Goal: Communication & Community: Answer question/provide support

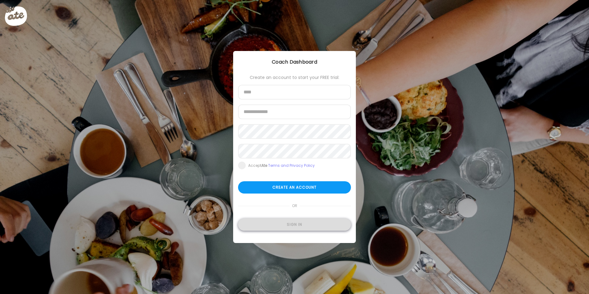
click at [281, 226] on div "Sign in" at bounding box center [294, 224] width 113 height 12
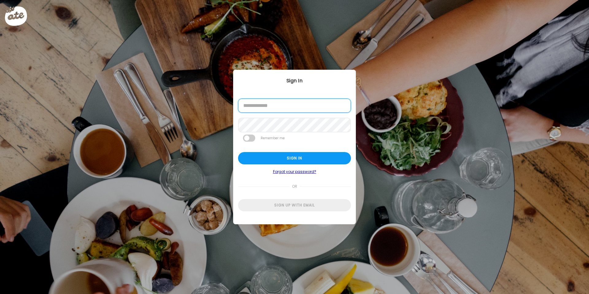
click at [271, 110] on input "email" at bounding box center [294, 105] width 113 height 14
type input "**********"
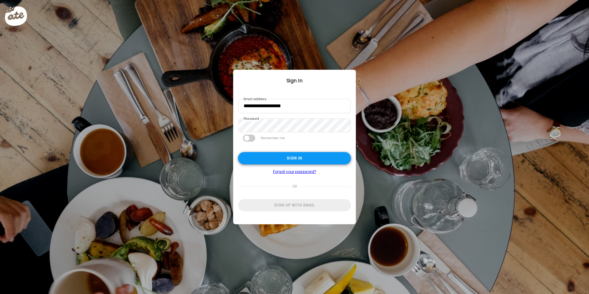
click at [266, 158] on div "Sign in" at bounding box center [294, 158] width 113 height 12
type input "**********"
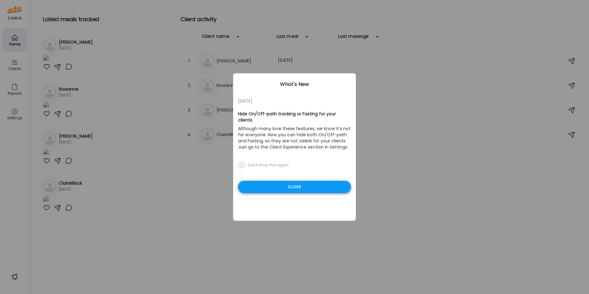
click at [293, 181] on div "Close" at bounding box center [294, 187] width 113 height 12
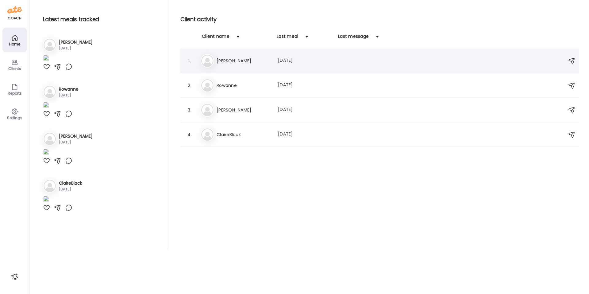
click at [236, 64] on div "St [PERSON_NAME] Last meal: [DATE]" at bounding box center [381, 60] width 360 height 13
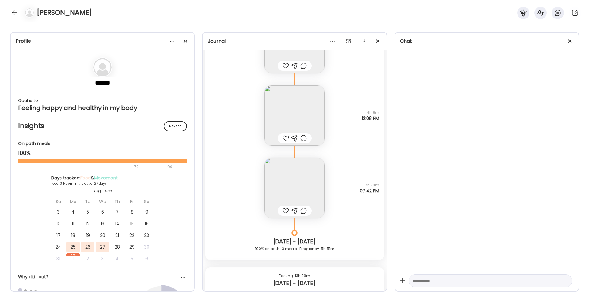
scroll to position [237, 0]
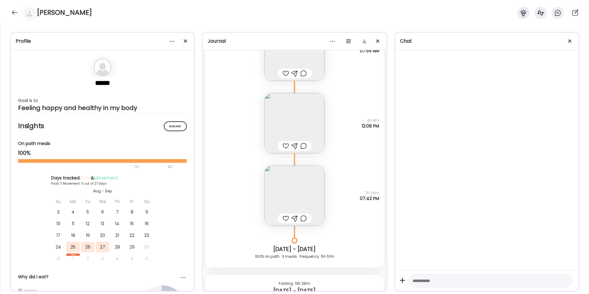
click at [288, 104] on img at bounding box center [294, 123] width 60 height 60
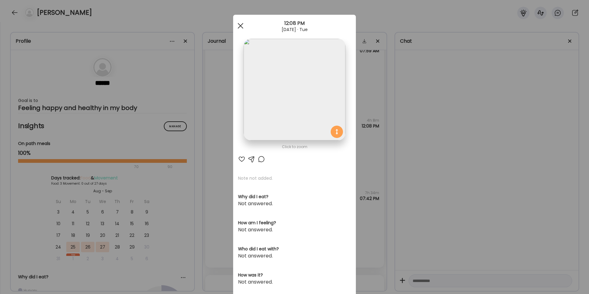
click at [238, 26] on span at bounding box center [241, 26] width 6 height 6
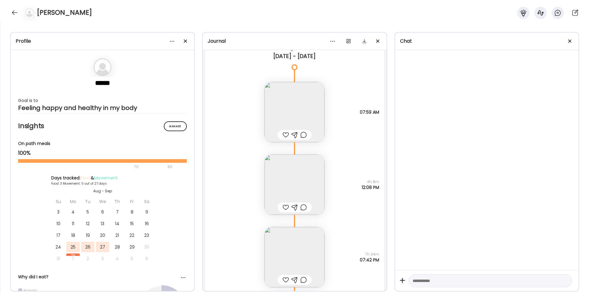
scroll to position [174, 0]
click at [295, 104] on img at bounding box center [294, 113] width 60 height 60
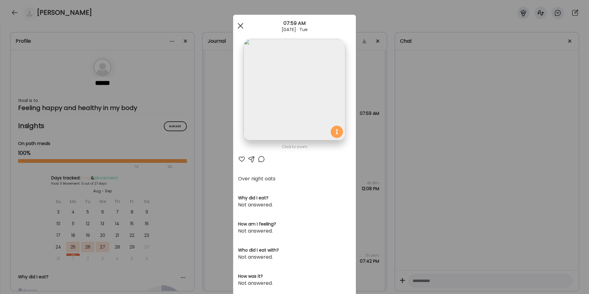
click at [243, 29] on div at bounding box center [240, 26] width 12 height 12
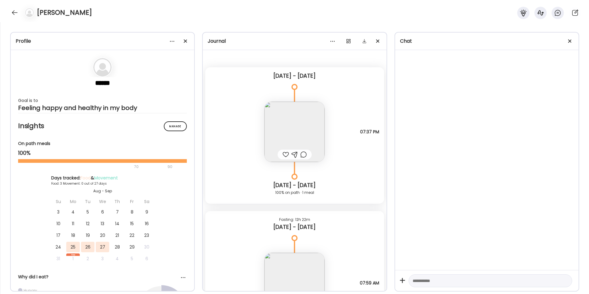
scroll to position [0, 0]
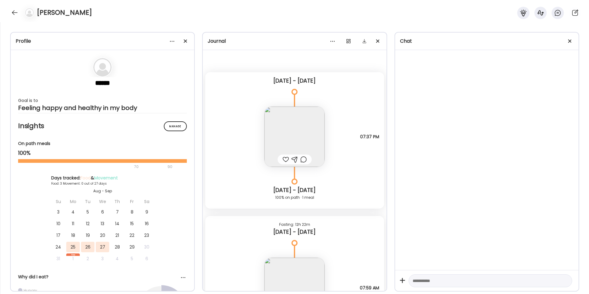
click at [279, 135] on img at bounding box center [294, 136] width 60 height 60
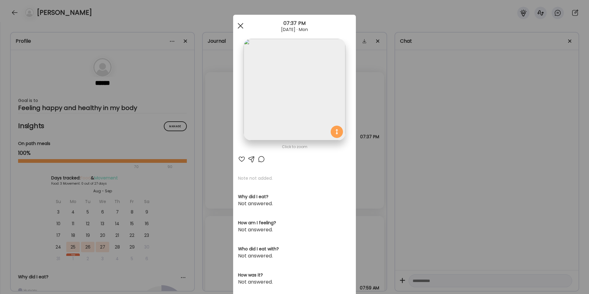
click at [237, 26] on div at bounding box center [240, 26] width 12 height 12
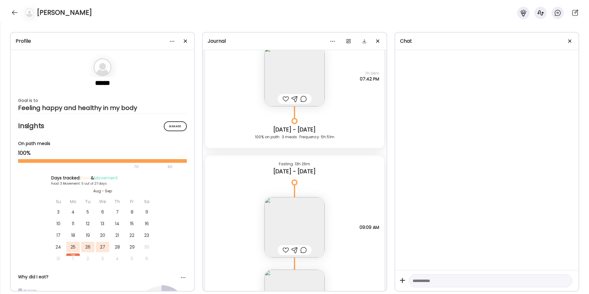
scroll to position [358, 0]
click at [300, 74] on img at bounding box center [294, 74] width 60 height 60
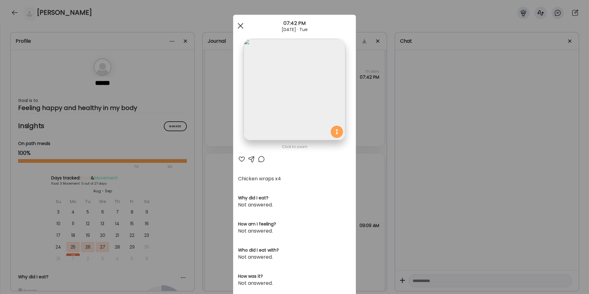
click at [240, 25] on div at bounding box center [240, 26] width 12 height 12
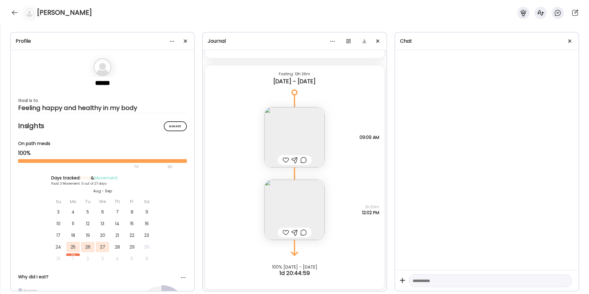
scroll to position [447, 0]
click at [273, 190] on img at bounding box center [294, 209] width 60 height 60
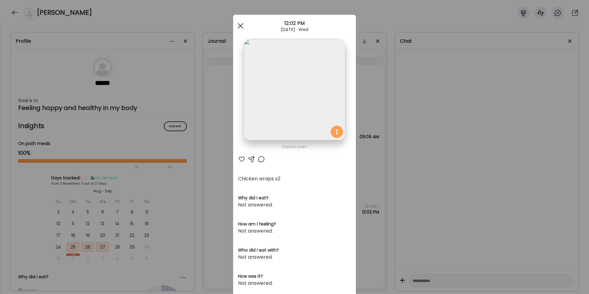
click at [240, 23] on span at bounding box center [241, 26] width 6 height 6
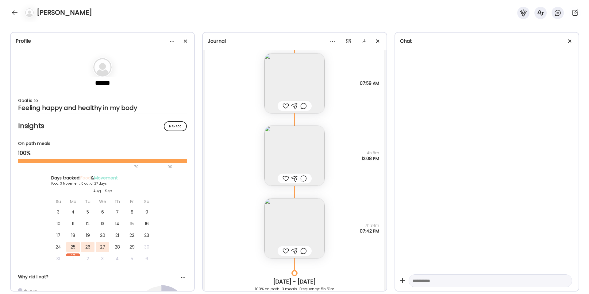
scroll to position [204, 0]
click at [292, 219] on img at bounding box center [294, 228] width 60 height 60
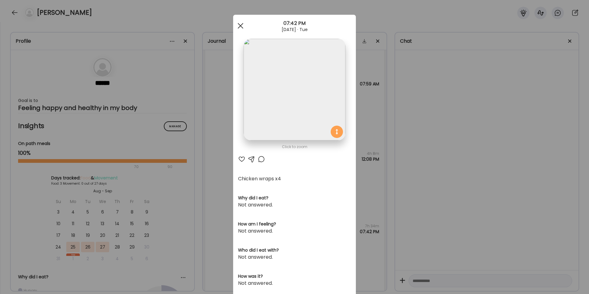
click at [238, 27] on div at bounding box center [240, 26] width 12 height 12
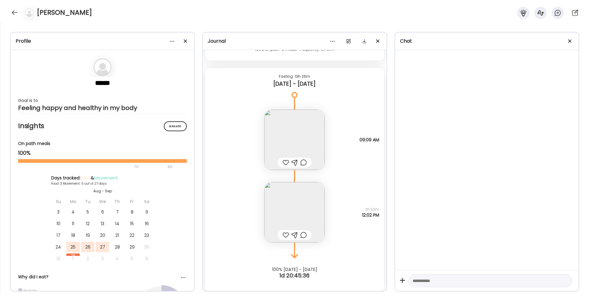
scroll to position [447, 0]
click at [293, 210] on img at bounding box center [294, 209] width 60 height 60
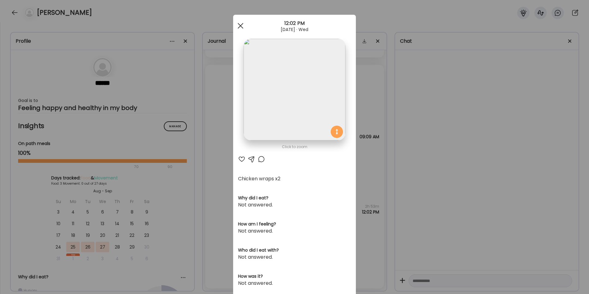
click at [237, 28] on div at bounding box center [240, 26] width 12 height 12
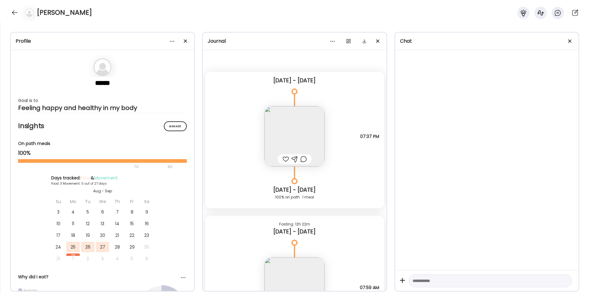
scroll to position [0, 0]
click at [13, 12] on div at bounding box center [15, 13] width 10 height 10
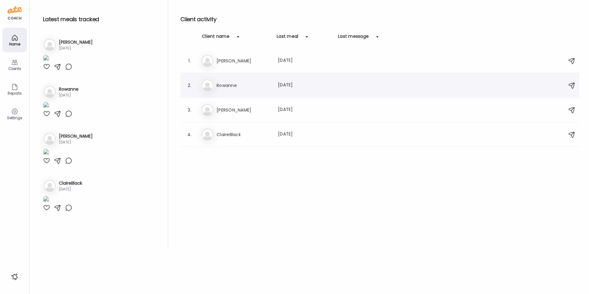
click at [239, 87] on h3 "Rowanne" at bounding box center [244, 85] width 54 height 7
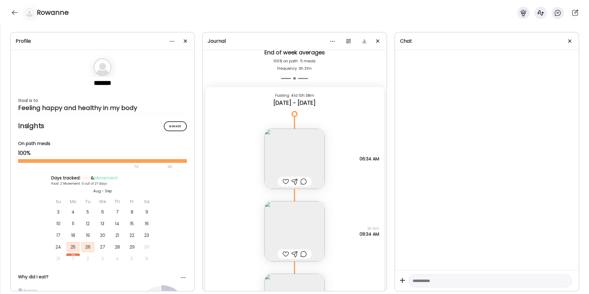
scroll to position [2116, 0]
click at [293, 147] on img at bounding box center [294, 155] width 60 height 60
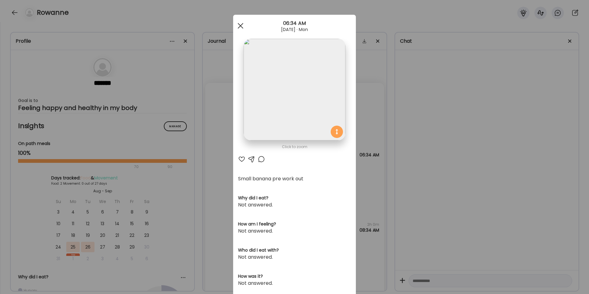
click at [237, 23] on div at bounding box center [240, 26] width 12 height 12
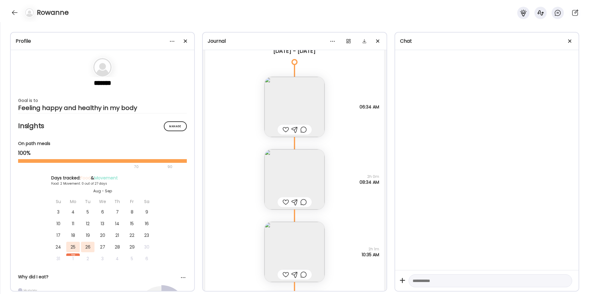
scroll to position [2165, 0]
click at [286, 176] on img at bounding box center [294, 178] width 60 height 60
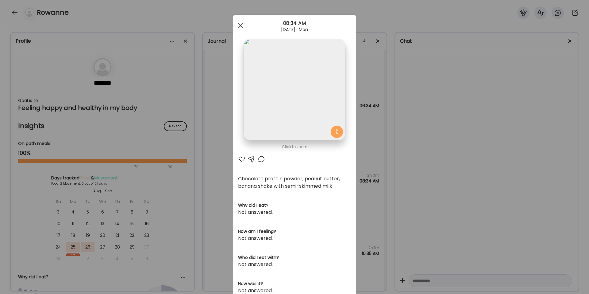
click at [237, 22] on div at bounding box center [240, 26] width 12 height 12
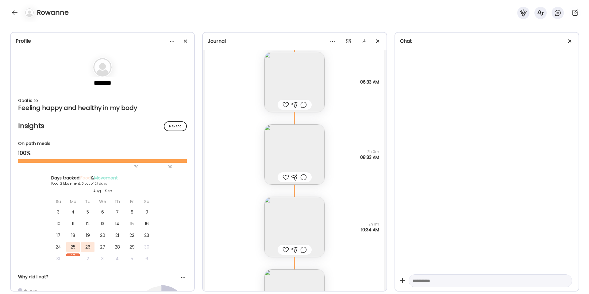
scroll to position [2702, 0]
click at [290, 219] on img at bounding box center [294, 226] width 60 height 60
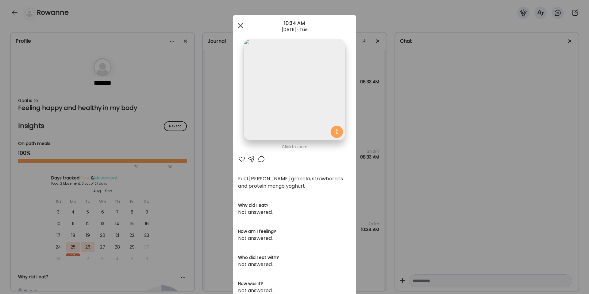
click at [240, 25] on div at bounding box center [240, 26] width 12 height 12
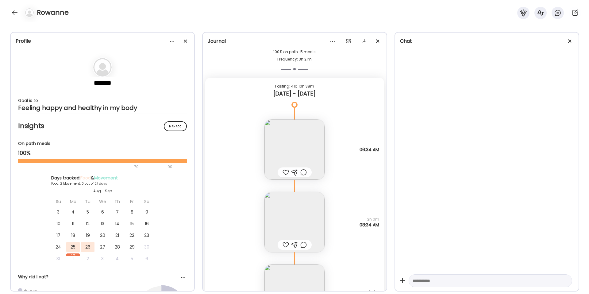
scroll to position [2127, 0]
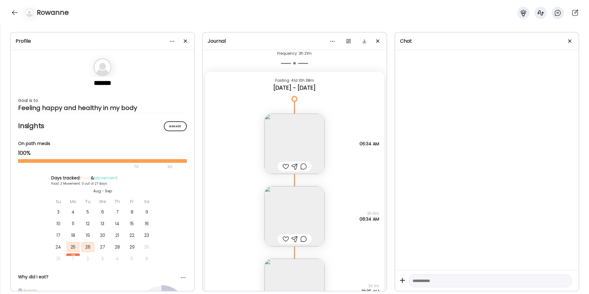
click at [283, 166] on div at bounding box center [286, 166] width 6 height 7
click at [300, 238] on div at bounding box center [303, 238] width 6 height 7
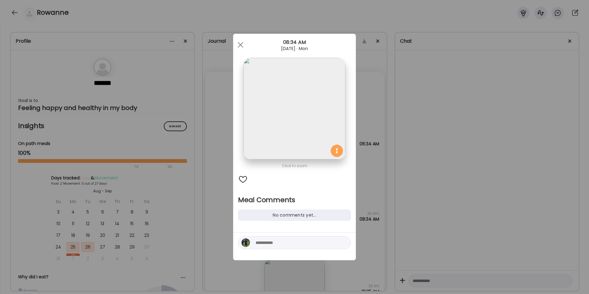
click at [266, 239] on textarea at bounding box center [297, 242] width 83 height 7
type textarea "**********"
click at [341, 244] on div at bounding box center [344, 242] width 9 height 9
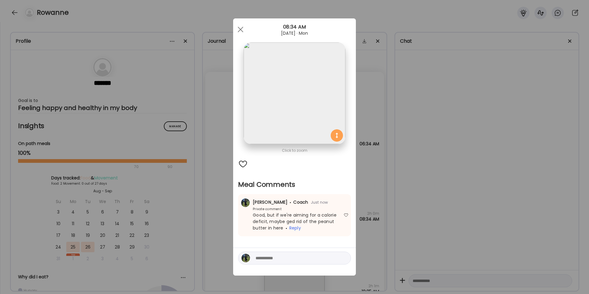
click at [384, 177] on div "Ate Coach Dashboard Wahoo! It’s official Take a moment to set up your Coach Pro…" at bounding box center [294, 147] width 589 height 294
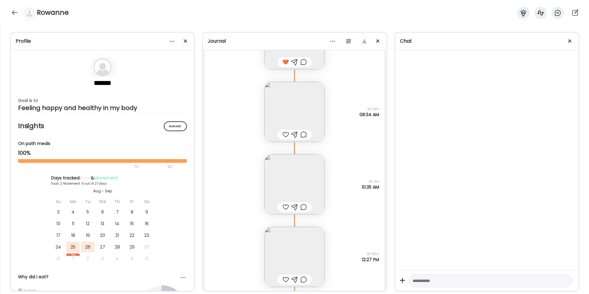
scroll to position [2234, 0]
click at [302, 180] on img at bounding box center [294, 181] width 60 height 60
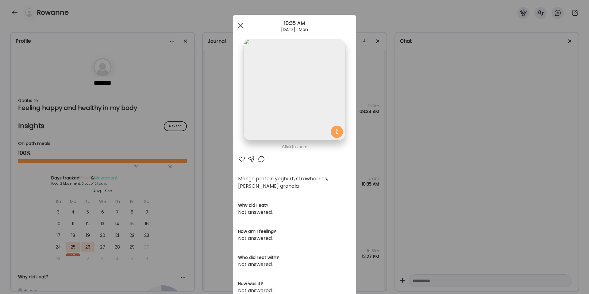
click at [240, 22] on div at bounding box center [240, 26] width 12 height 12
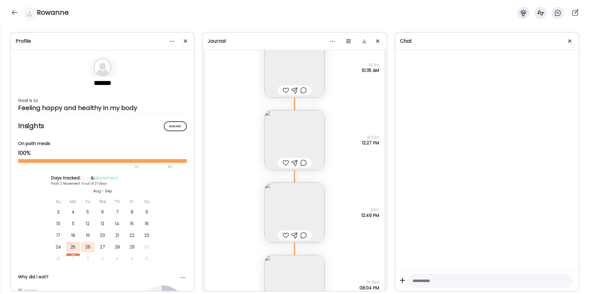
scroll to position [2348, 0]
click at [300, 128] on img at bounding box center [294, 139] width 60 height 60
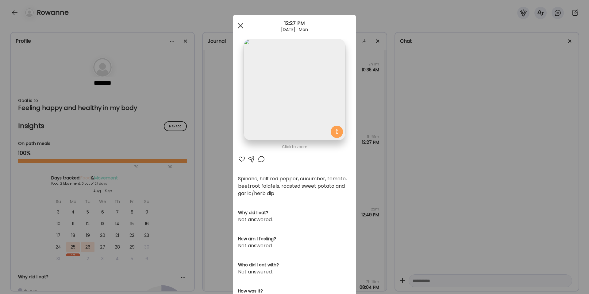
click at [238, 24] on div at bounding box center [240, 26] width 12 height 12
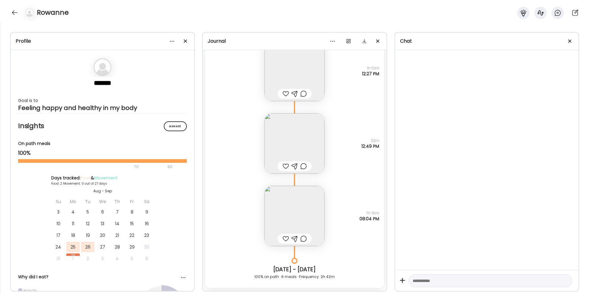
scroll to position [2426, 0]
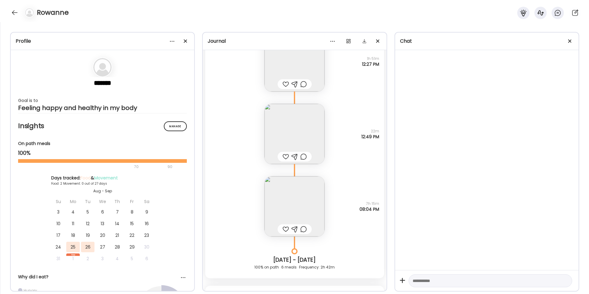
click at [294, 193] on img at bounding box center [294, 206] width 60 height 60
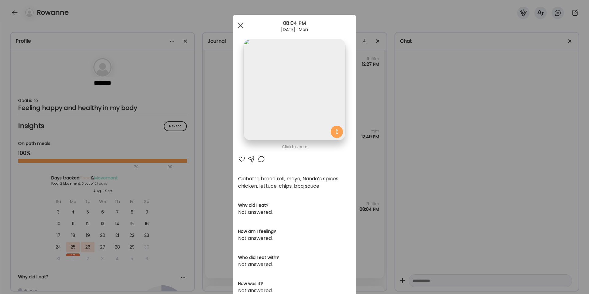
click at [241, 25] on div at bounding box center [240, 26] width 12 height 12
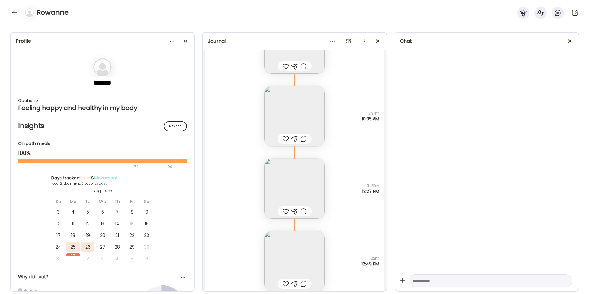
scroll to position [2299, 0]
click at [291, 190] on img at bounding box center [294, 189] width 60 height 60
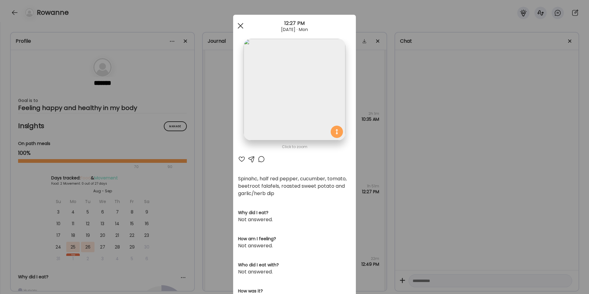
click at [238, 26] on span at bounding box center [241, 26] width 6 height 6
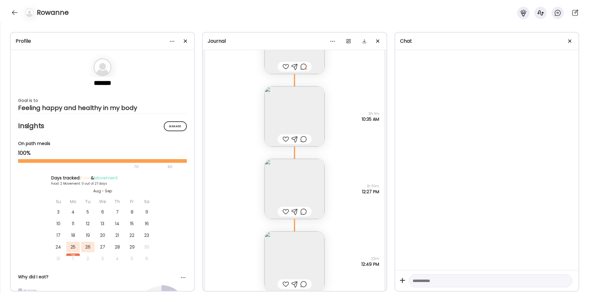
click at [301, 213] on div at bounding box center [303, 211] width 6 height 7
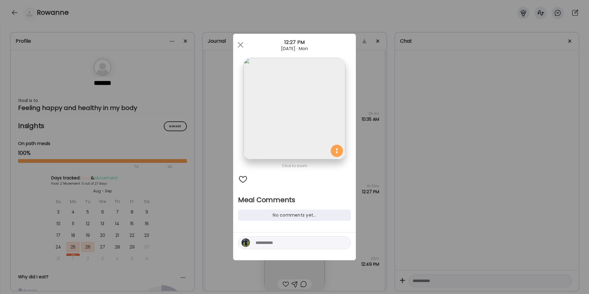
drag, startPoint x: 269, startPoint y: 248, endPoint x: 278, endPoint y: 245, distance: 8.9
click at [278, 245] on div at bounding box center [294, 242] width 113 height 13
click at [278, 245] on textarea at bounding box center [297, 242] width 83 height 7
type textarea "**********"
click at [344, 239] on div at bounding box center [344, 242] width 9 height 9
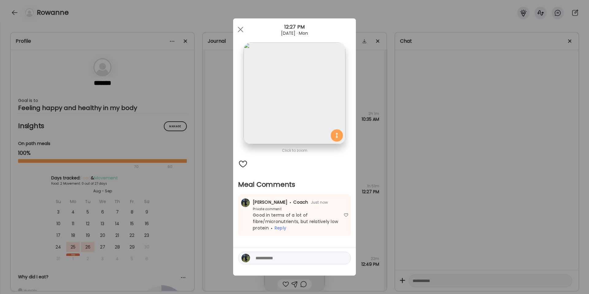
click at [378, 157] on div "Ate Coach Dashboard Wahoo! It’s official Take a moment to set up your Coach Pro…" at bounding box center [294, 147] width 589 height 294
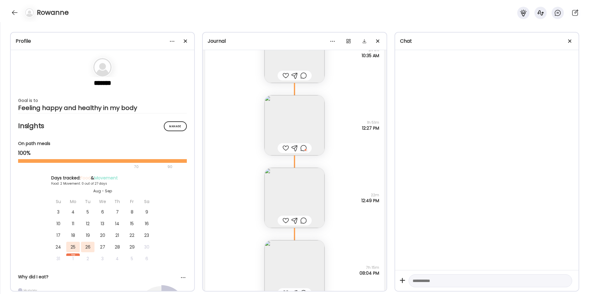
scroll to position [2363, 0]
click at [294, 199] on img at bounding box center [294, 197] width 60 height 60
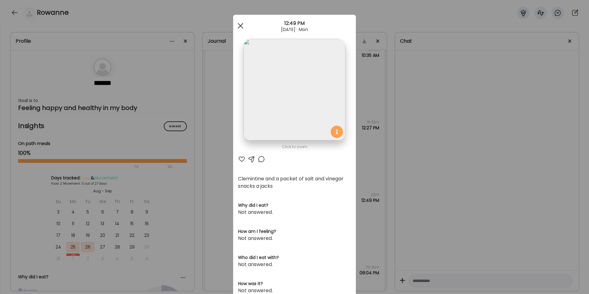
click at [239, 26] on span at bounding box center [241, 26] width 6 height 6
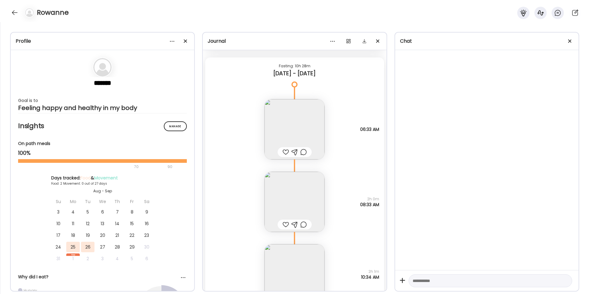
scroll to position [2691, 0]
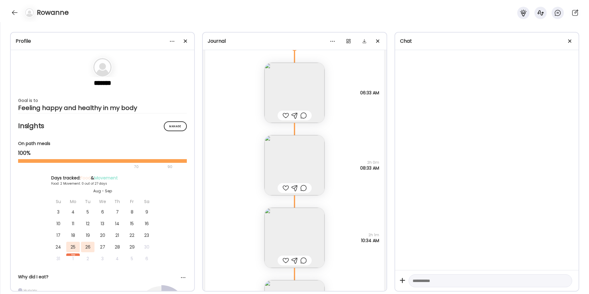
click at [280, 153] on img at bounding box center [294, 165] width 60 height 60
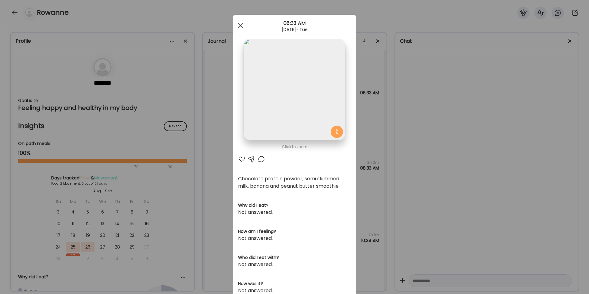
click at [239, 25] on span at bounding box center [241, 26] width 6 height 6
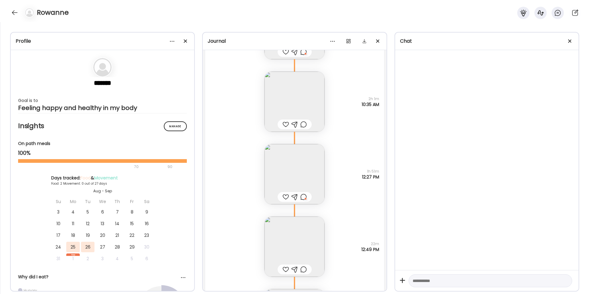
scroll to position [2304, 0]
